Goal: Task Accomplishment & Management: Use online tool/utility

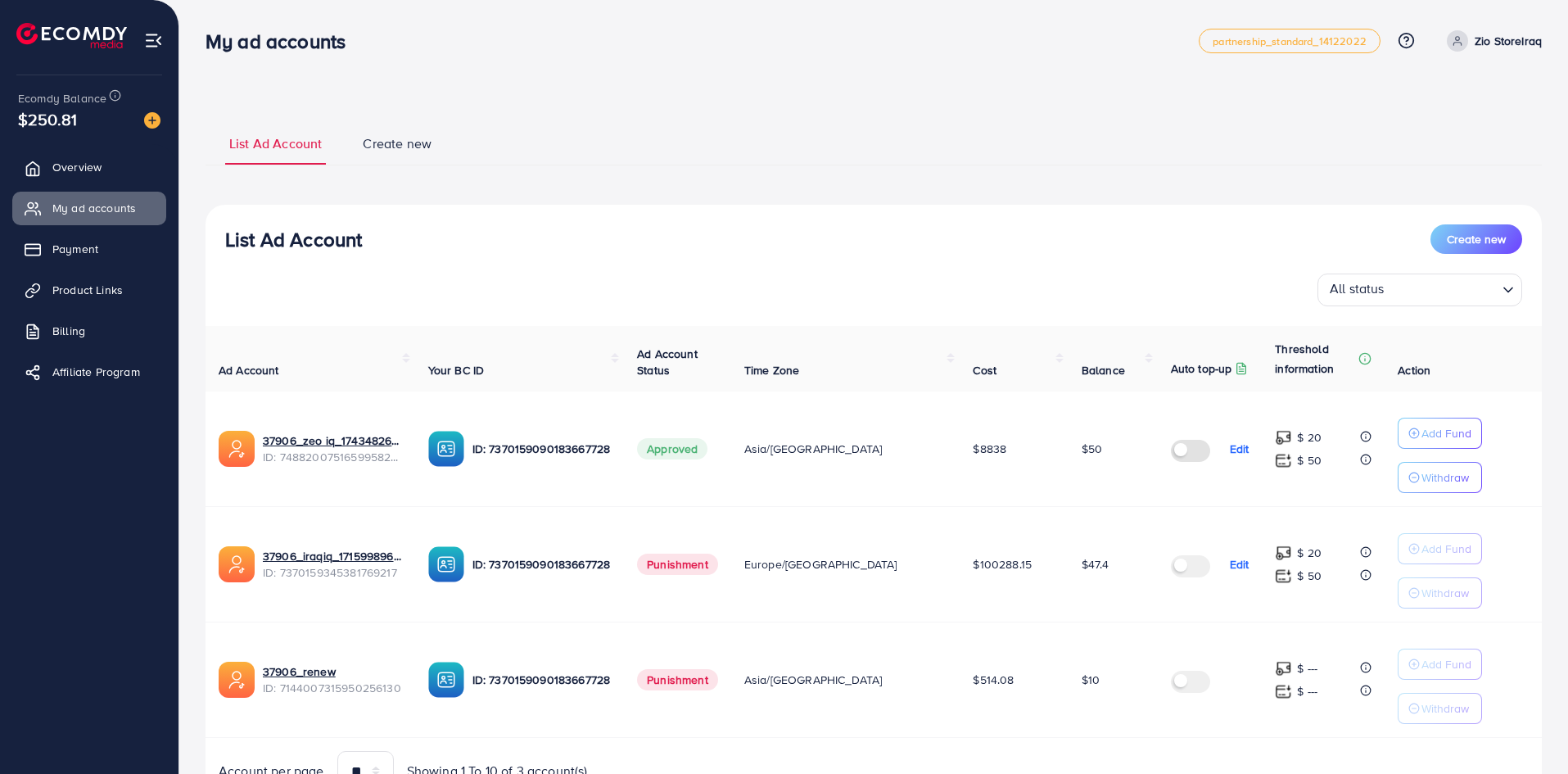
scroll to position [82, 0]
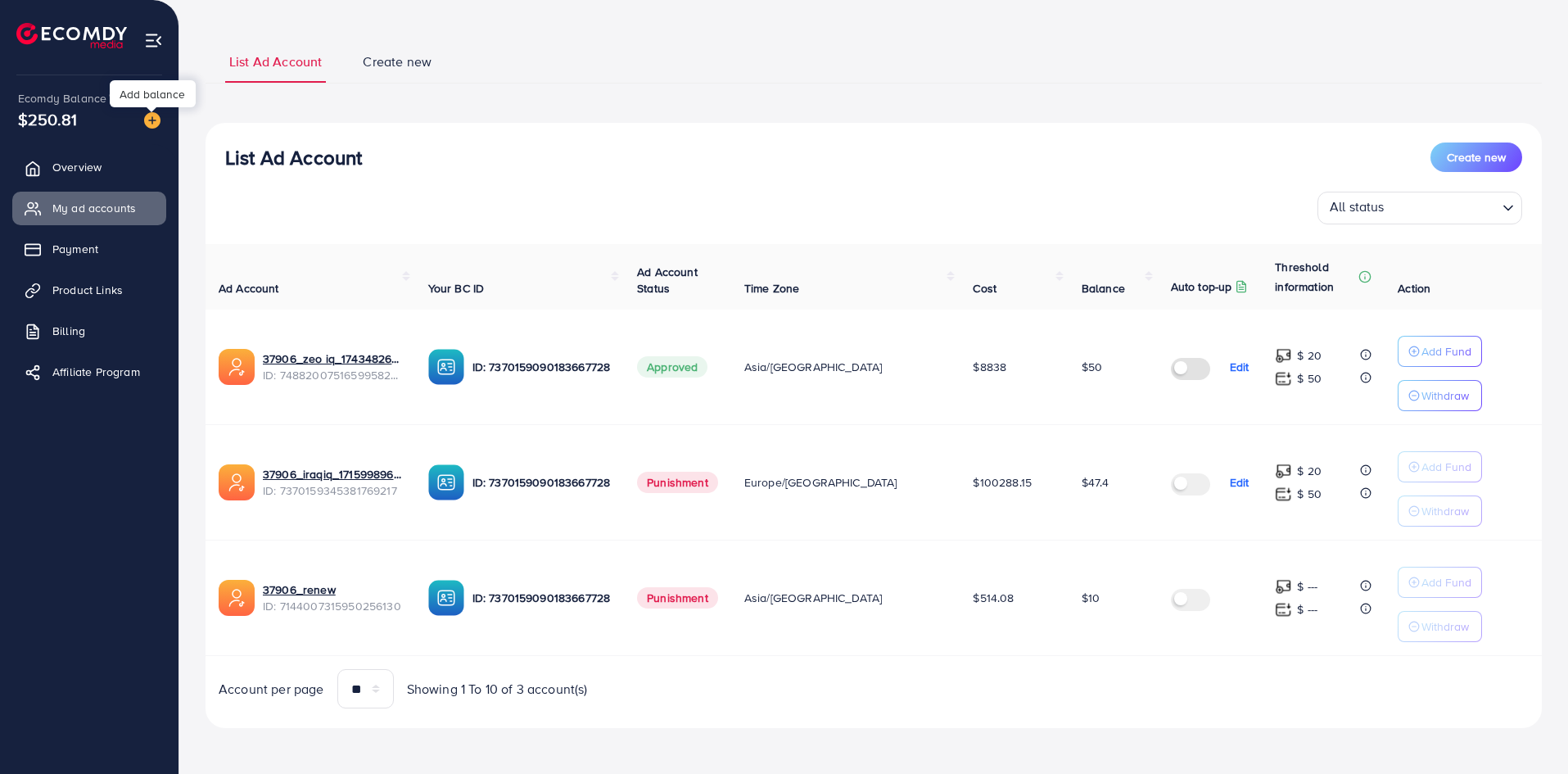
click at [148, 116] on img at bounding box center [152, 120] width 17 height 17
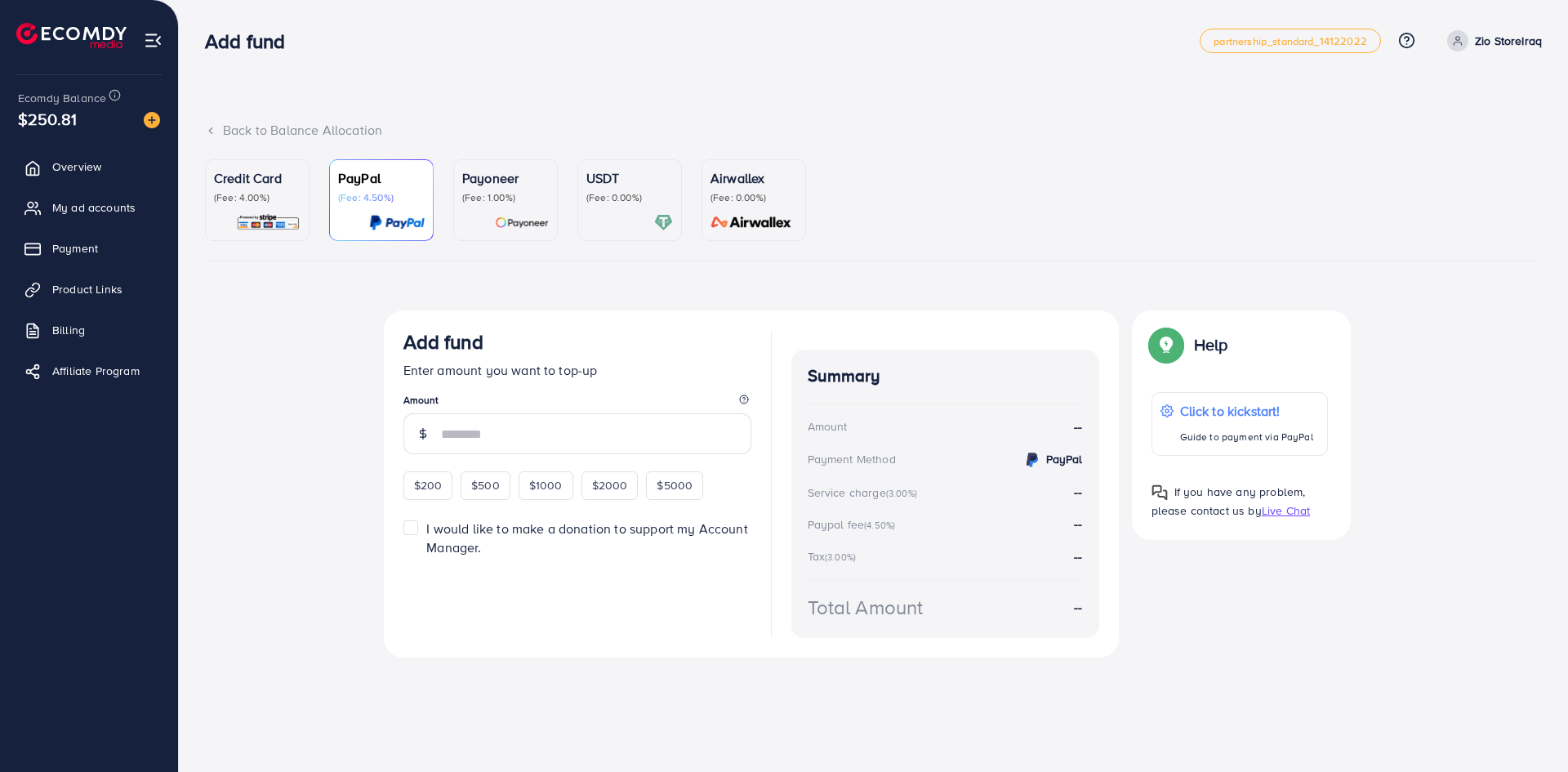
click at [281, 189] on div "Credit Card (Fee: 4.00%)" at bounding box center [257, 186] width 87 height 36
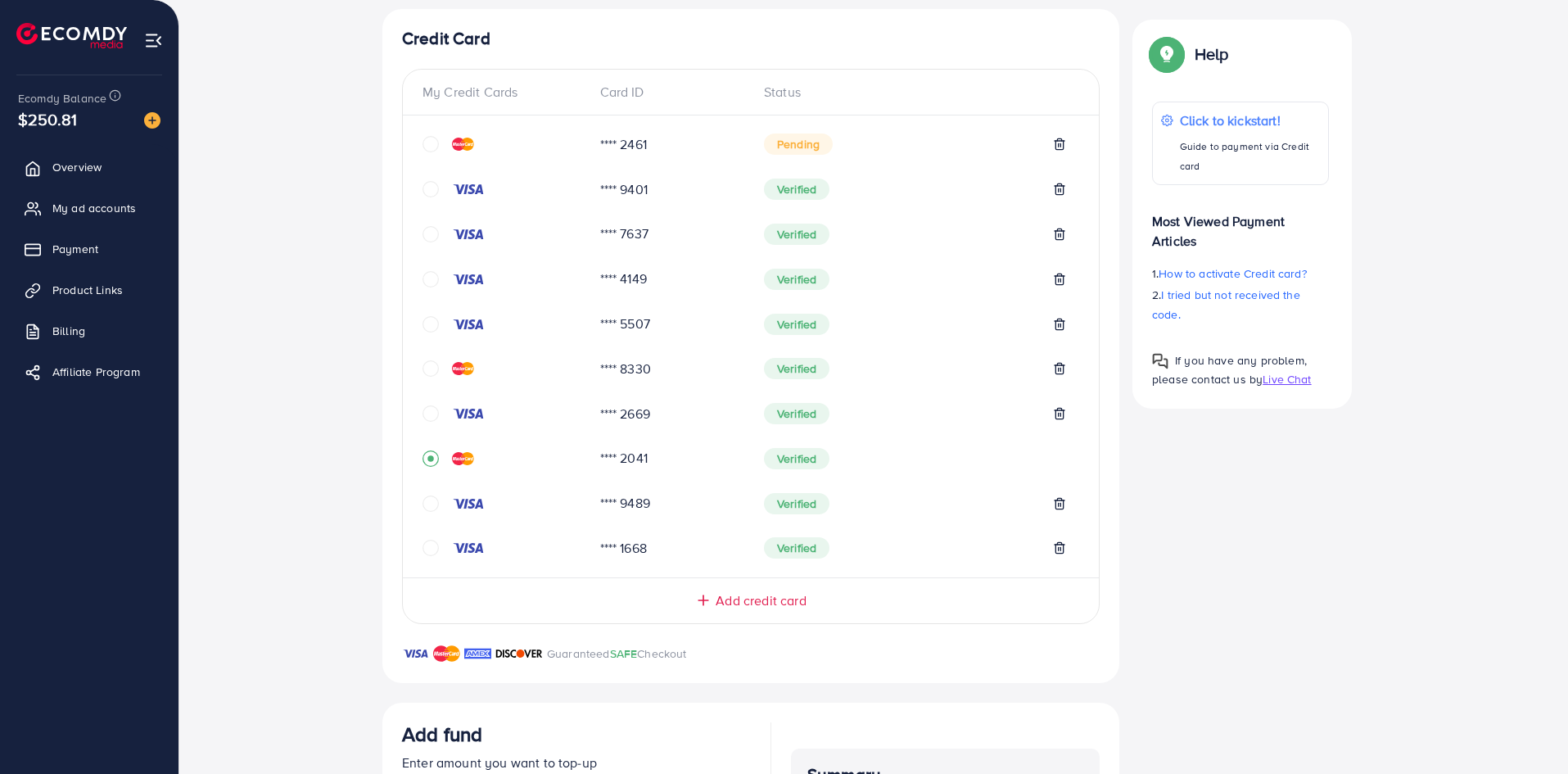
scroll to position [270, 0]
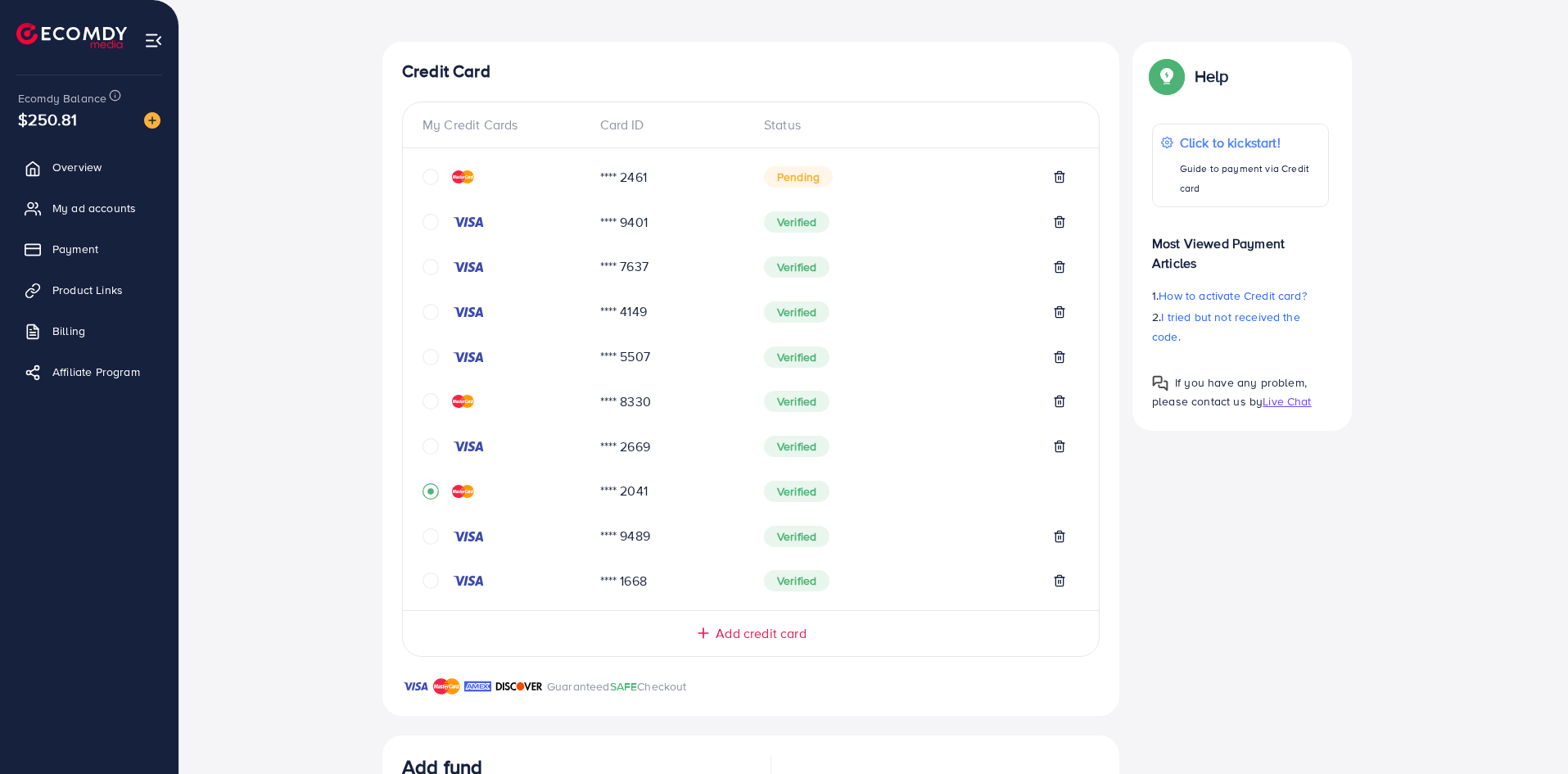
click at [433, 174] on icon "circle" at bounding box center [430, 177] width 17 height 17
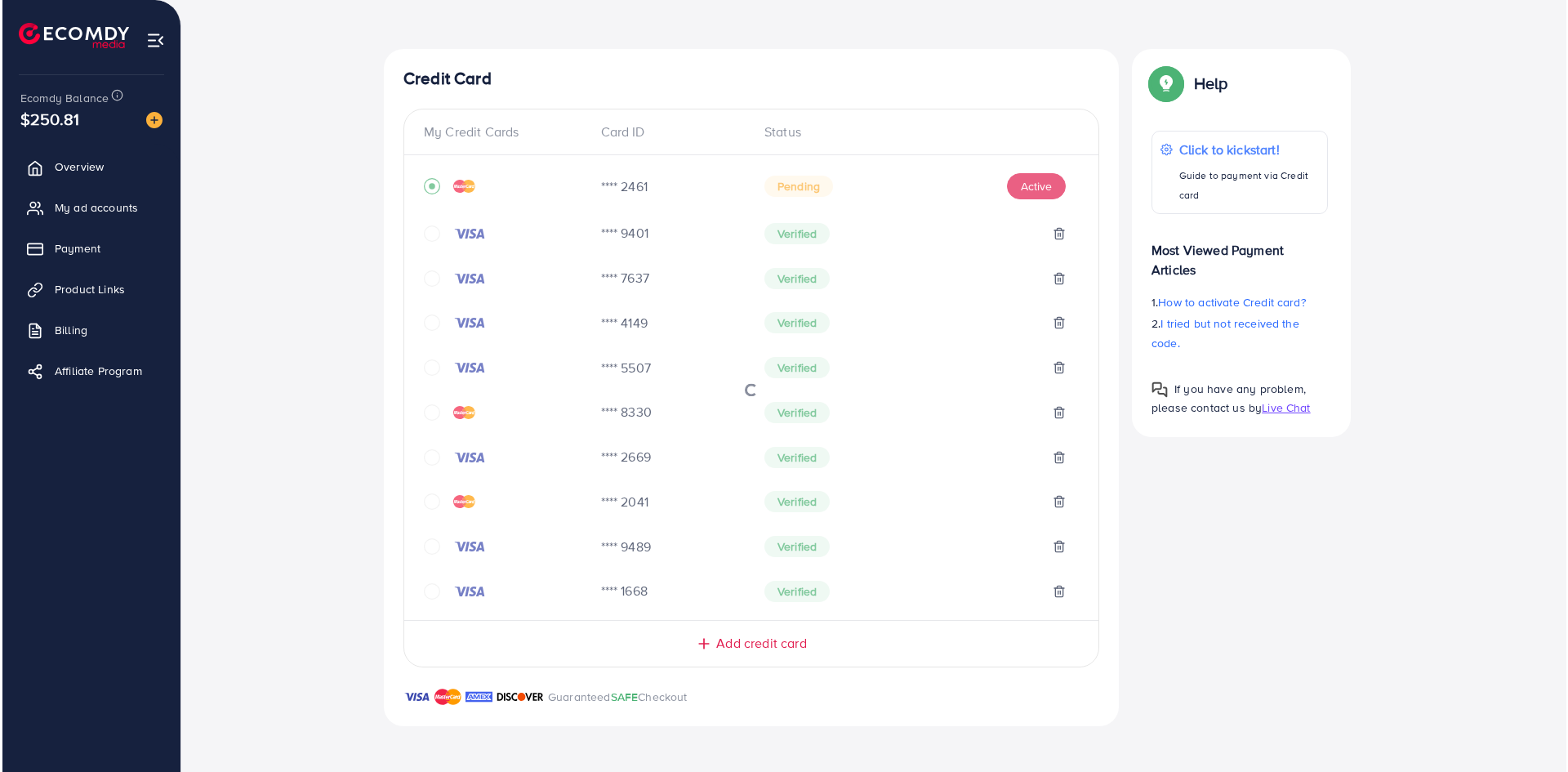
scroll to position [261, 0]
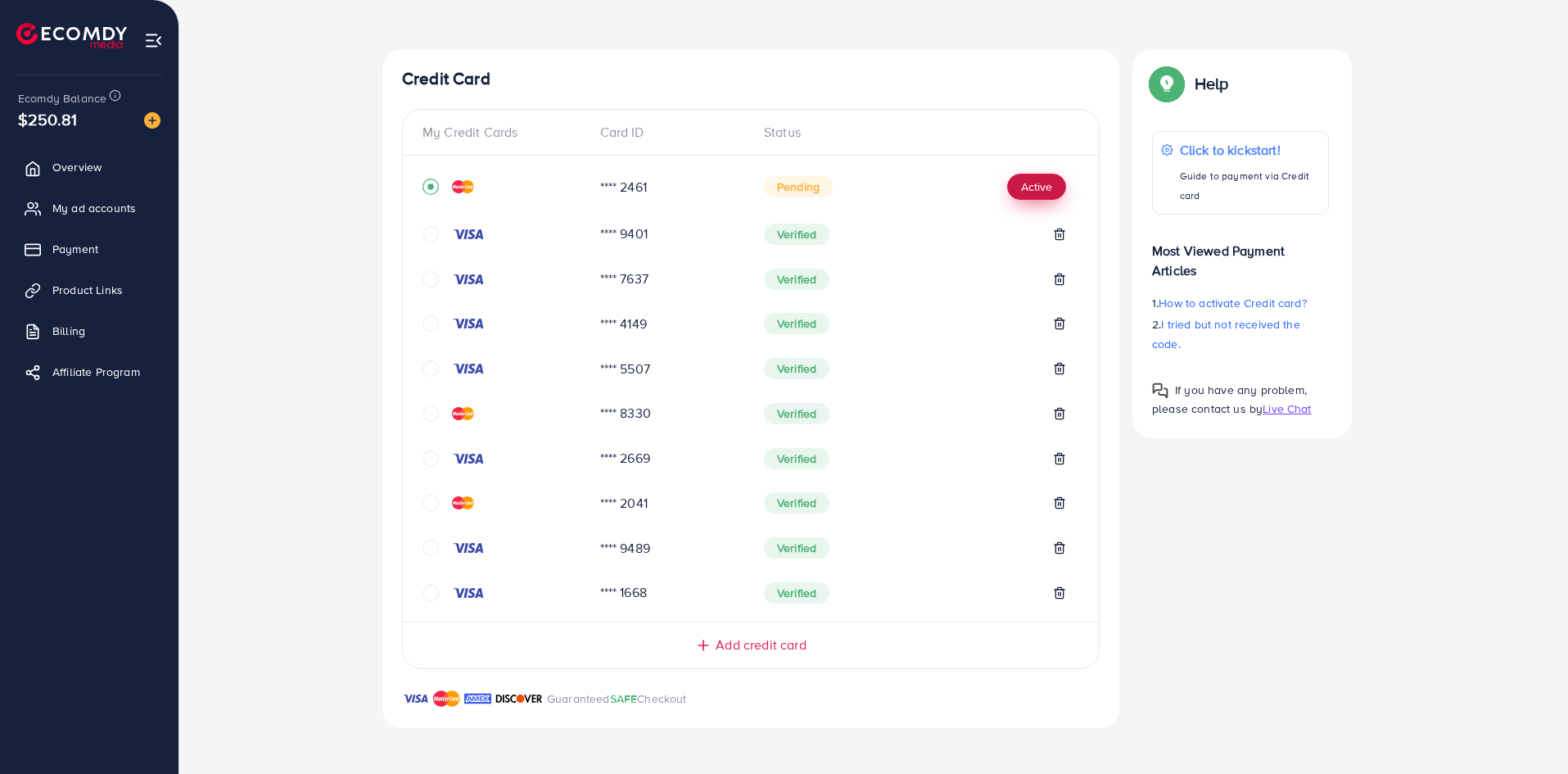
click at [1021, 185] on button "Active" at bounding box center [1037, 187] width 59 height 26
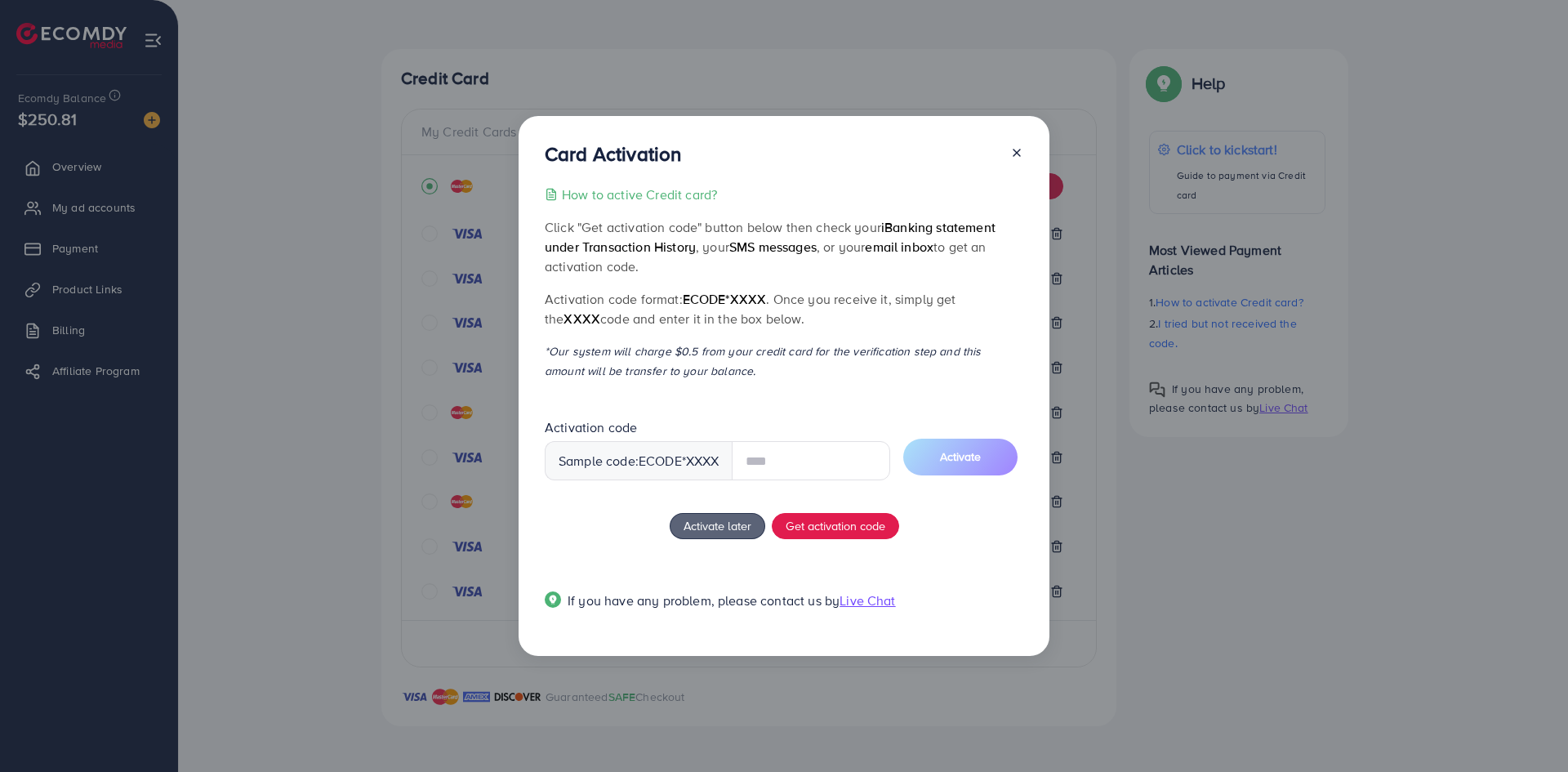
click at [773, 458] on input "text" at bounding box center [810, 460] width 159 height 39
type input "*"
type input "****"
click at [1007, 452] on button "Activate" at bounding box center [960, 457] width 115 height 37
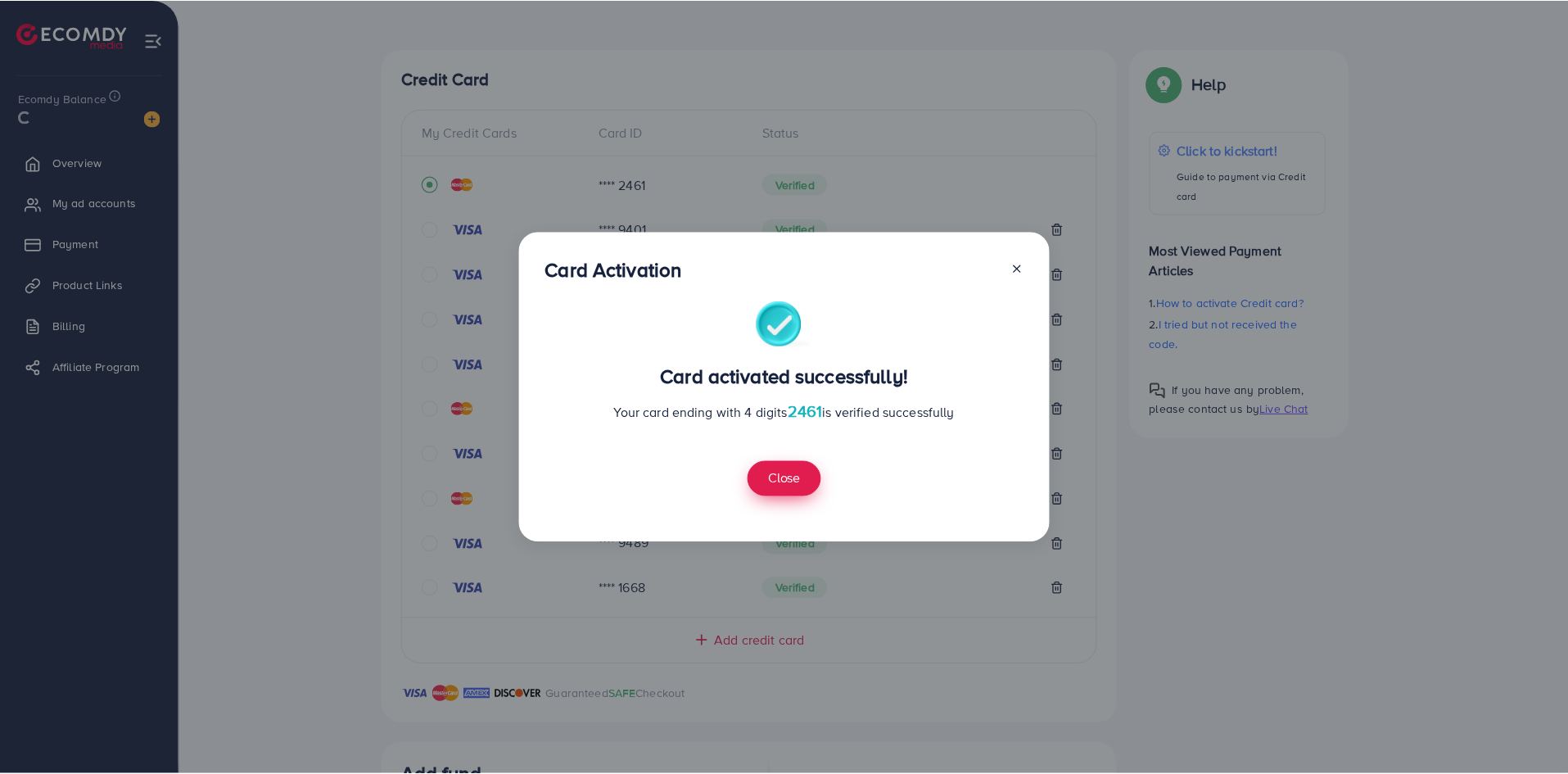
scroll to position [648, 0]
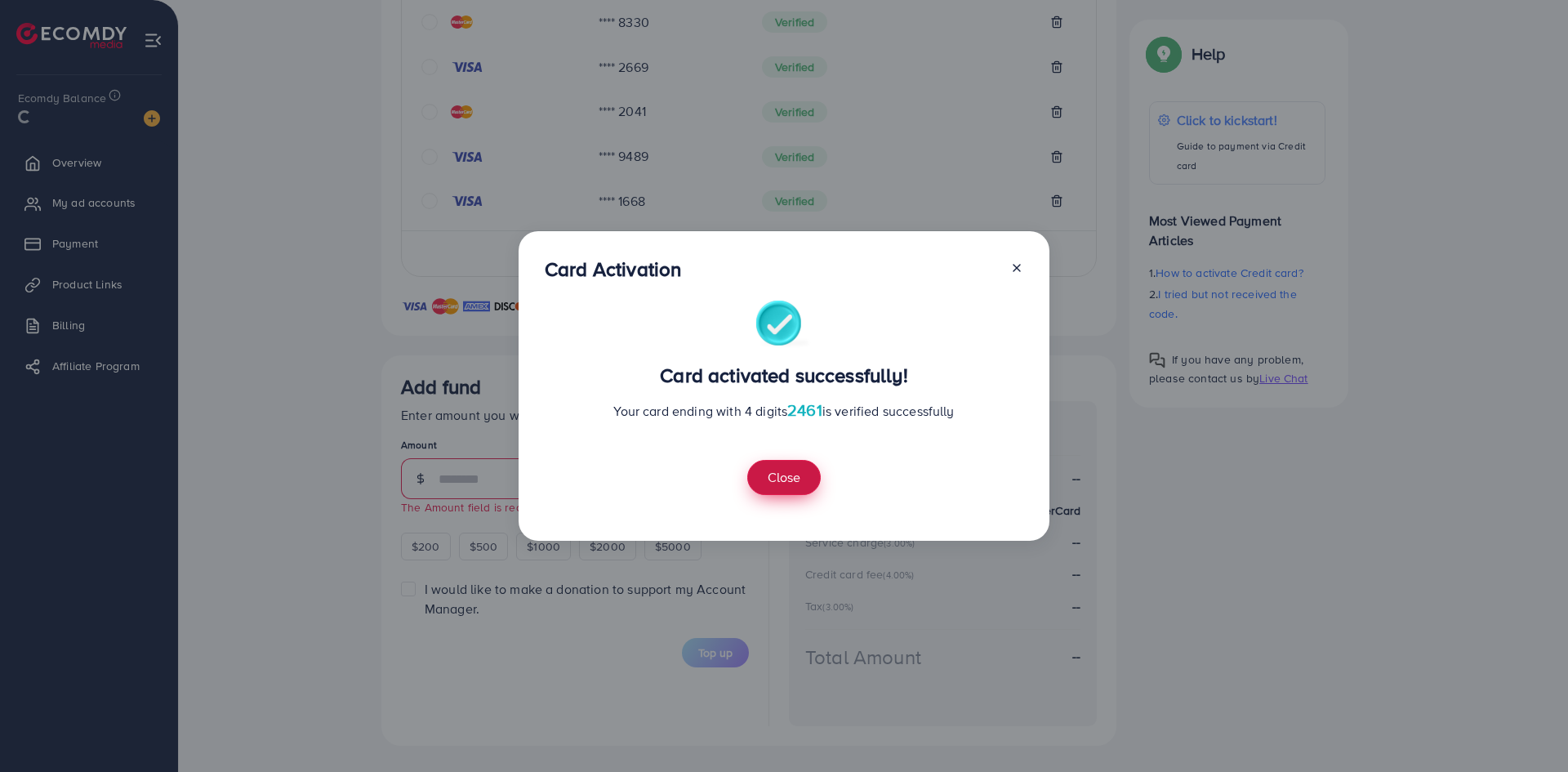
click at [786, 471] on button "Close" at bounding box center [784, 478] width 74 height 35
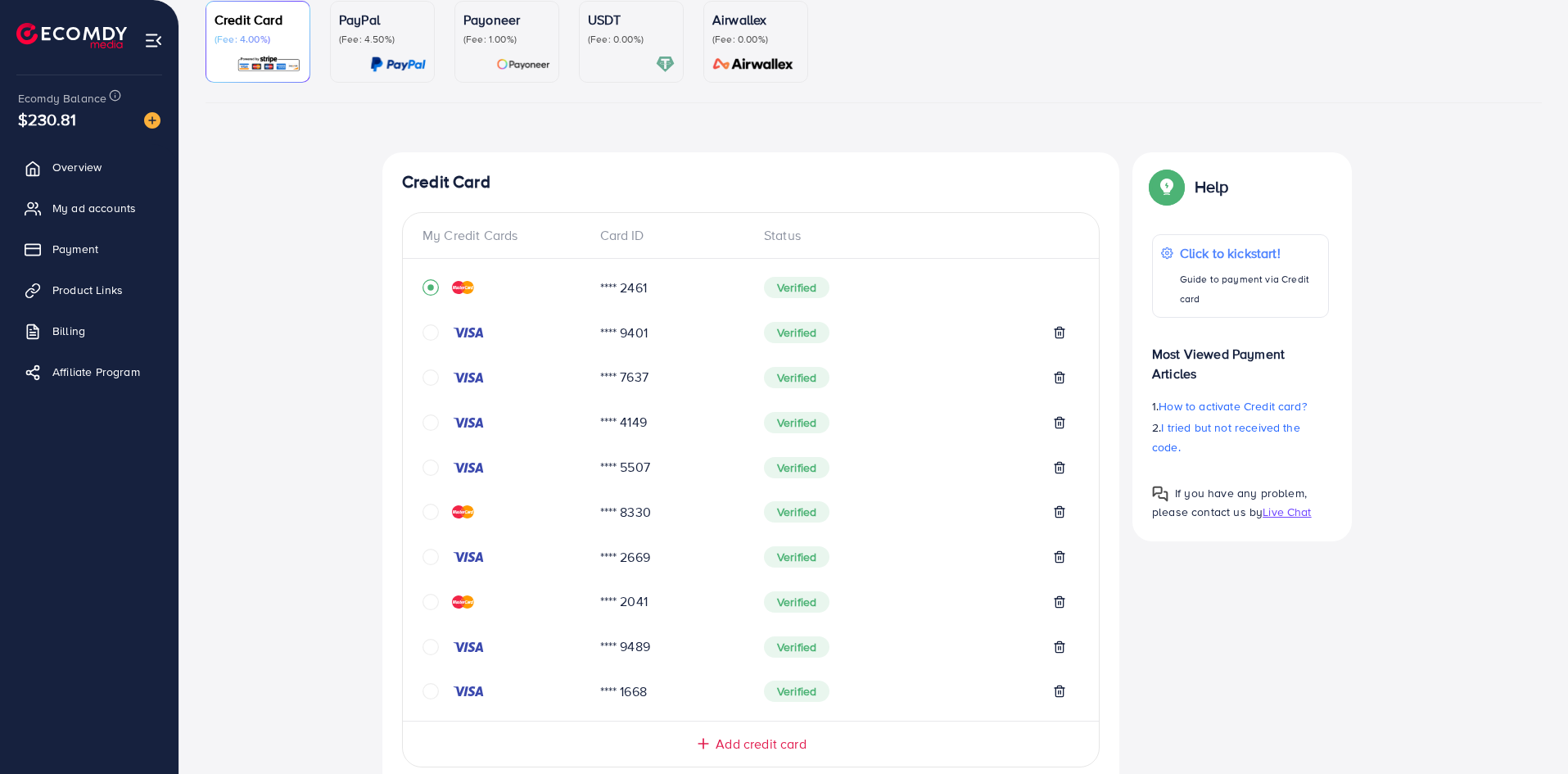
scroll to position [155, 0]
